Goal: Information Seeking & Learning: Learn about a topic

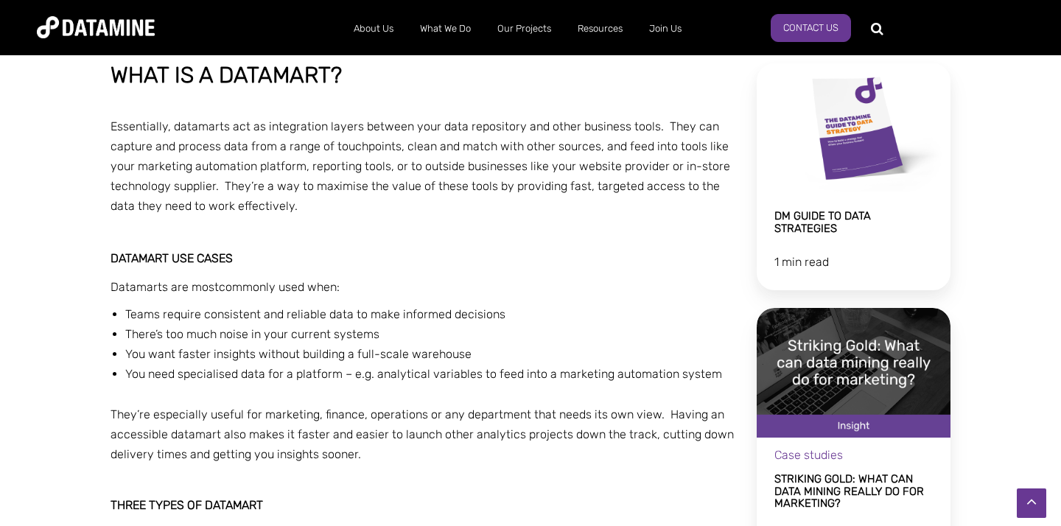
scroll to position [413, 0]
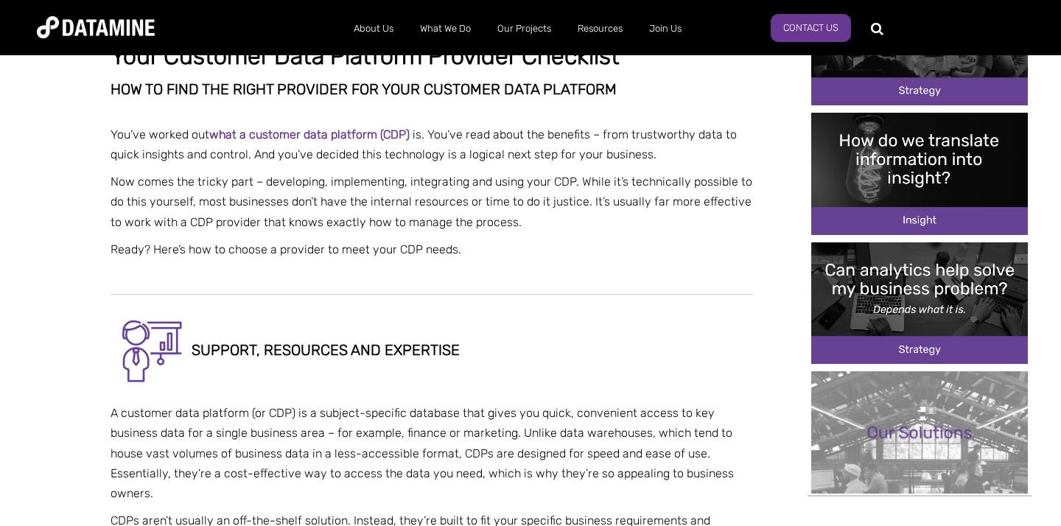
scroll to position [472, 0]
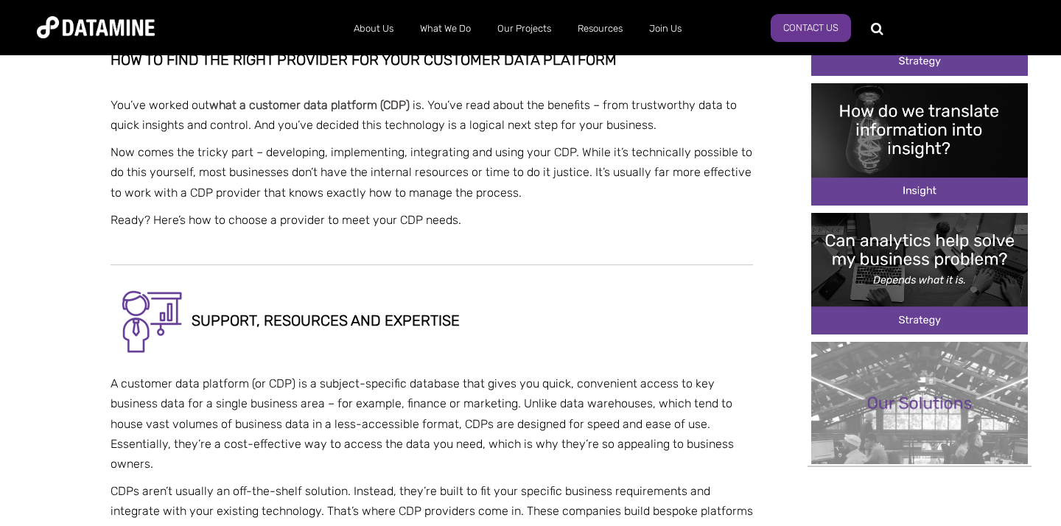
click at [300, 101] on link "what a customer data platform (CDP)" at bounding box center [309, 105] width 201 height 14
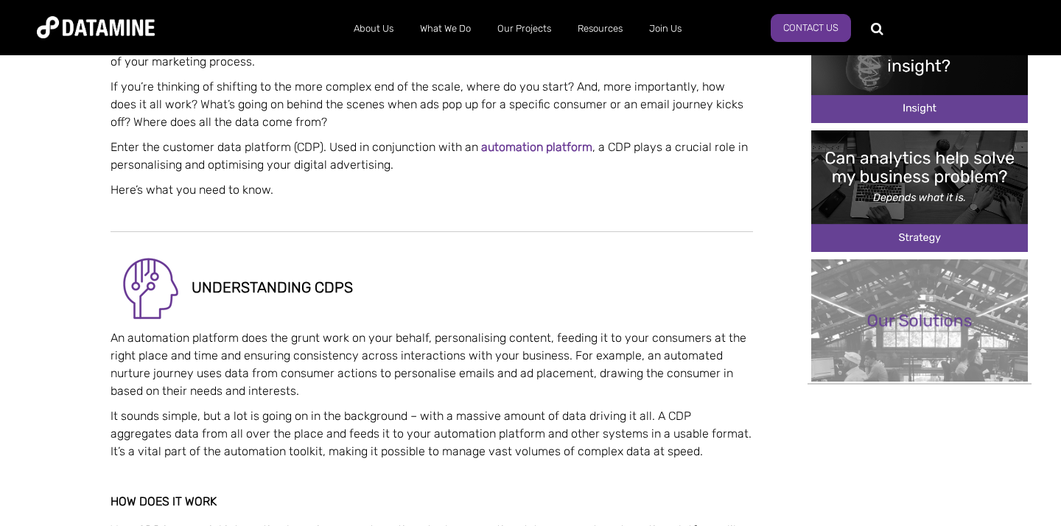
scroll to position [560, 0]
